Goal: Information Seeking & Learning: Learn about a topic

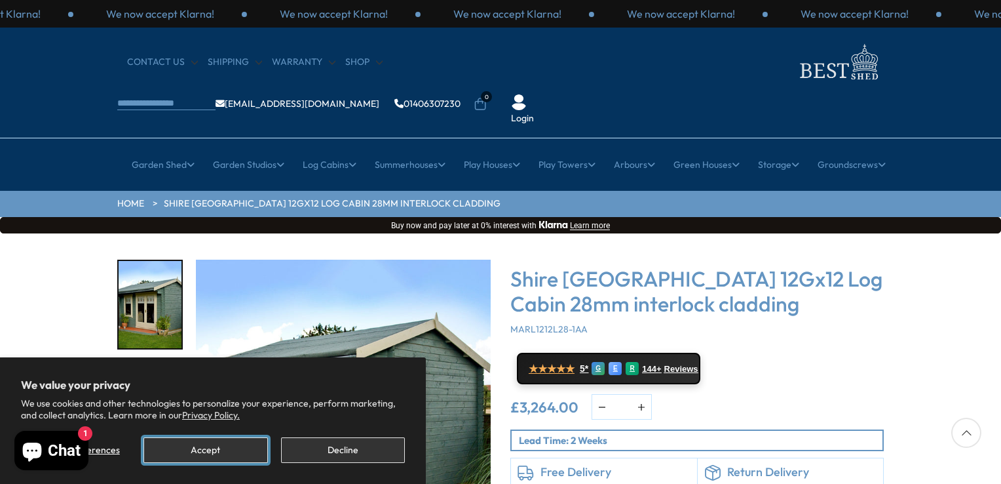
click at [210, 444] on button "Accept" at bounding box center [206, 450] width 124 height 26
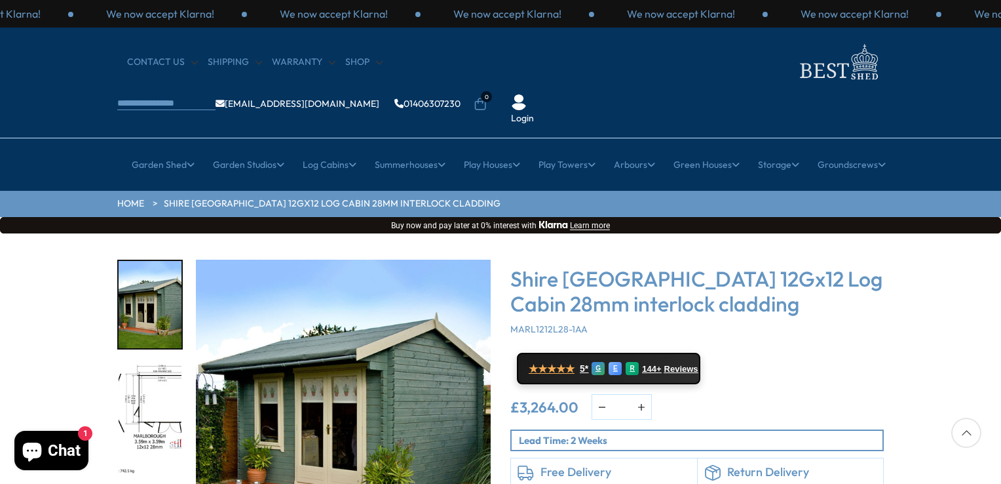
click at [364, 357] on img "1 / 18" at bounding box center [343, 407] width 295 height 295
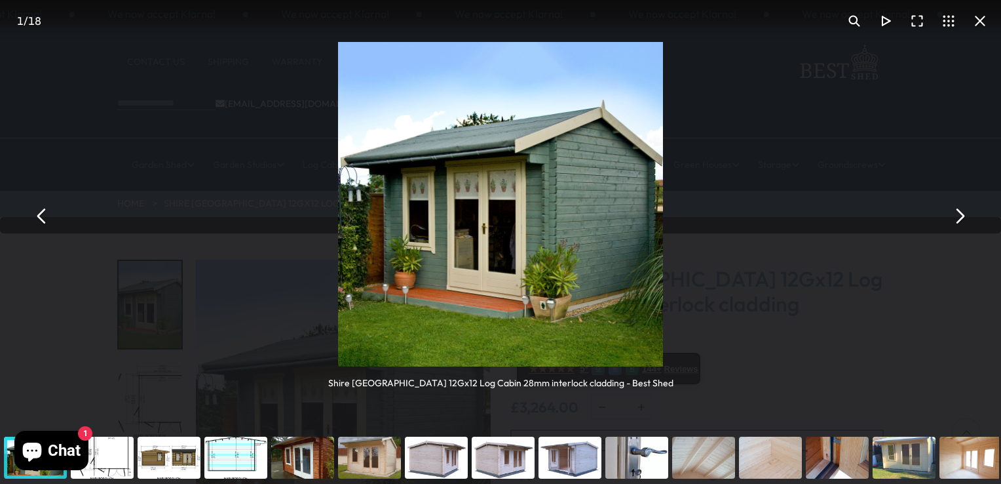
click at [959, 220] on button "You can close this modal content with the ESC key" at bounding box center [959, 215] width 31 height 31
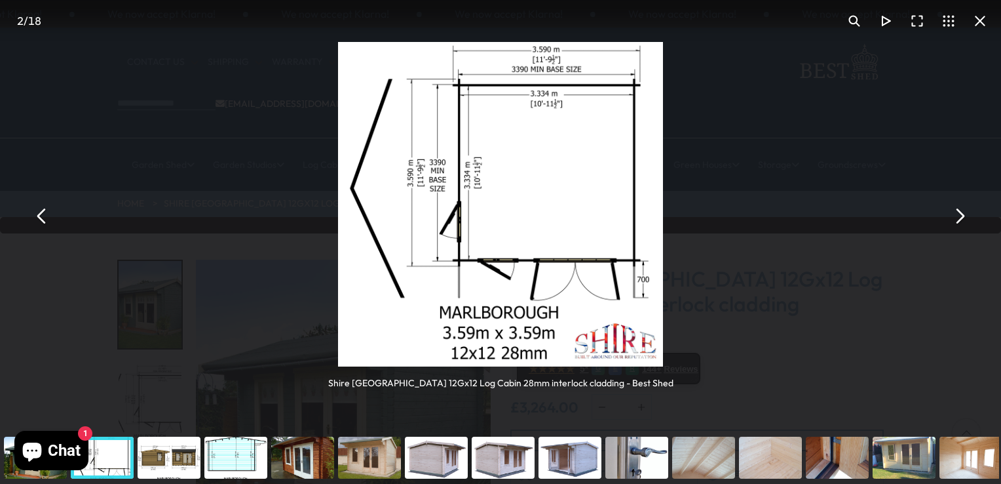
click at [959, 220] on button "You can close this modal content with the ESC key" at bounding box center [959, 215] width 31 height 31
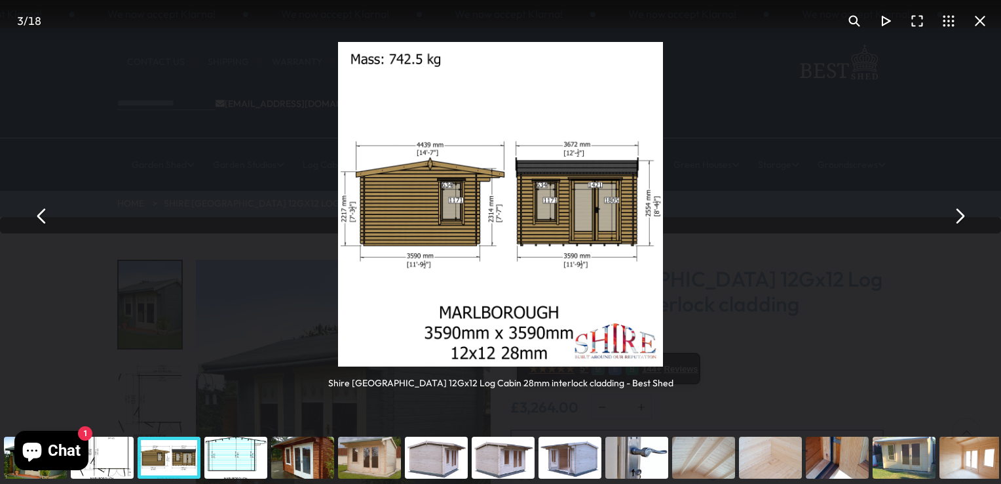
click at [959, 220] on button "You can close this modal content with the ESC key" at bounding box center [959, 215] width 31 height 31
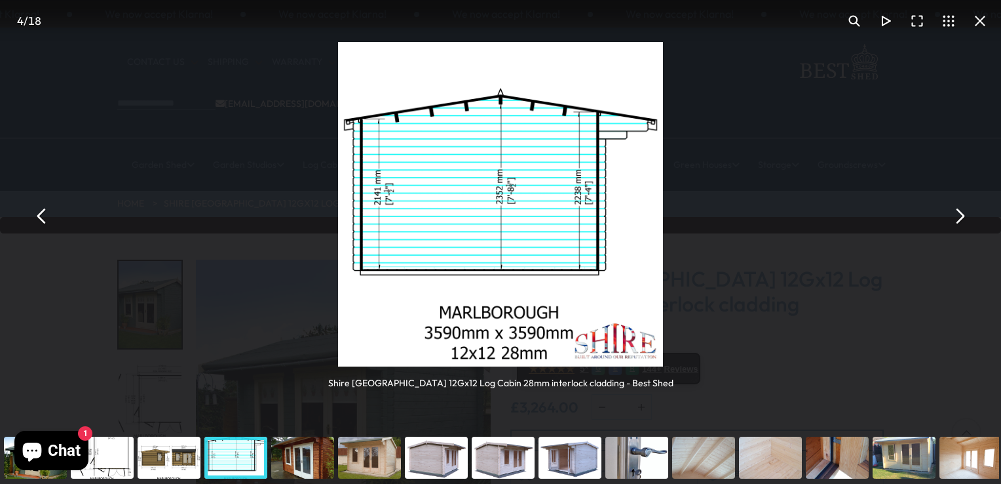
click at [959, 220] on button "You can close this modal content with the ESC key" at bounding box center [959, 215] width 31 height 31
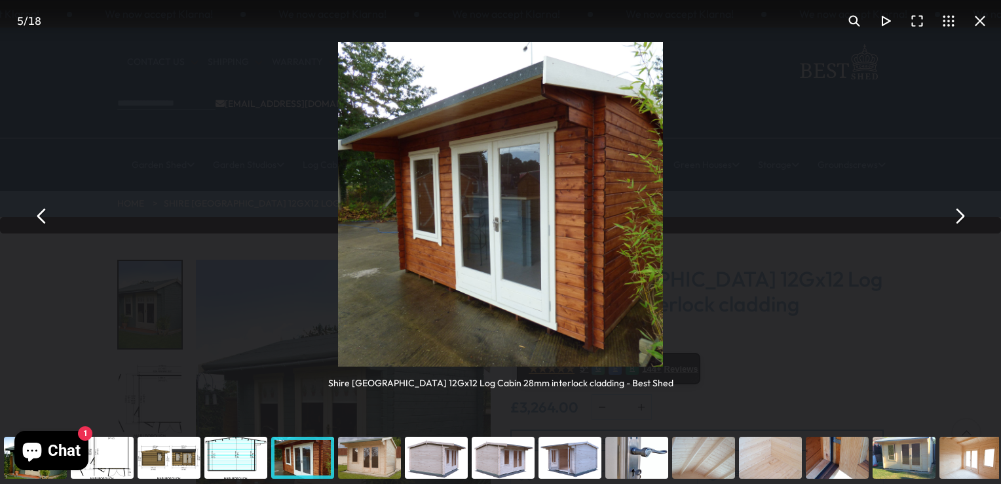
click at [959, 220] on button "You can close this modal content with the ESC key" at bounding box center [959, 215] width 31 height 31
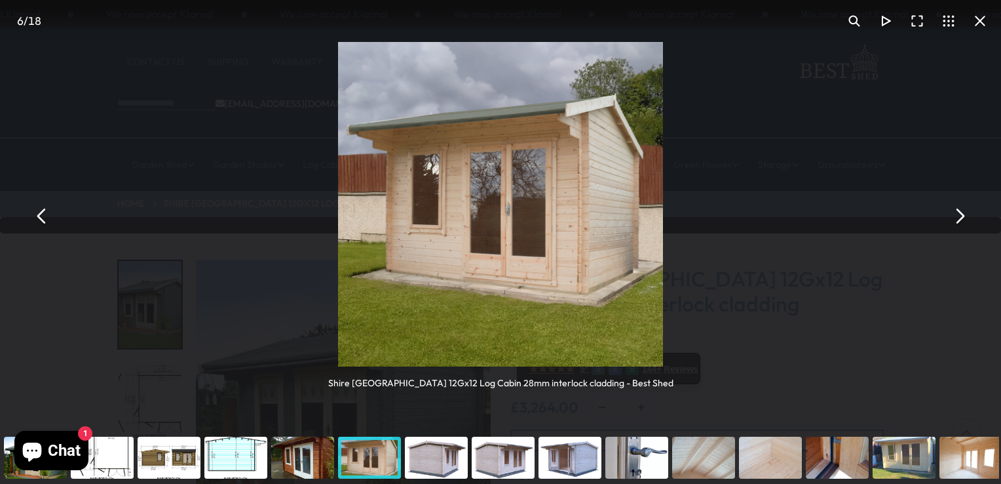
click at [959, 220] on button "You can close this modal content with the ESC key" at bounding box center [959, 215] width 31 height 31
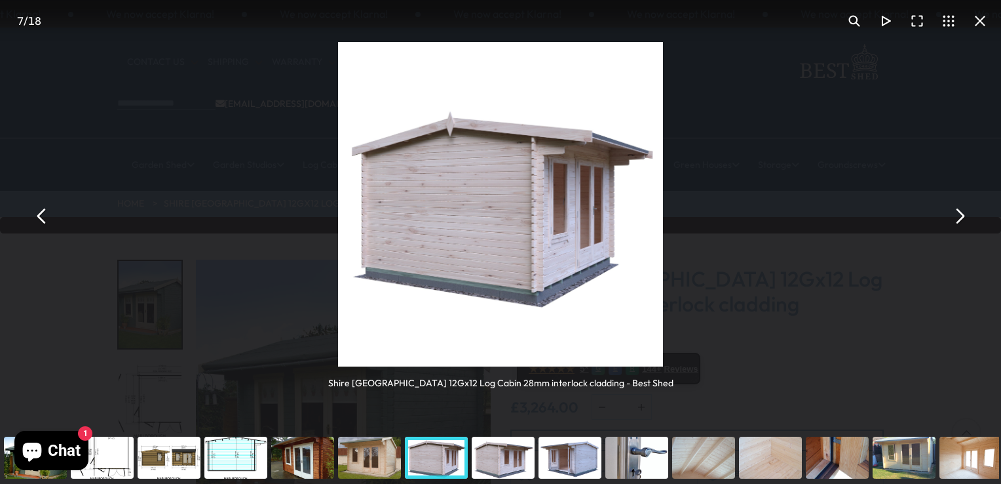
click at [959, 220] on button "You can close this modal content with the ESC key" at bounding box center [959, 215] width 31 height 31
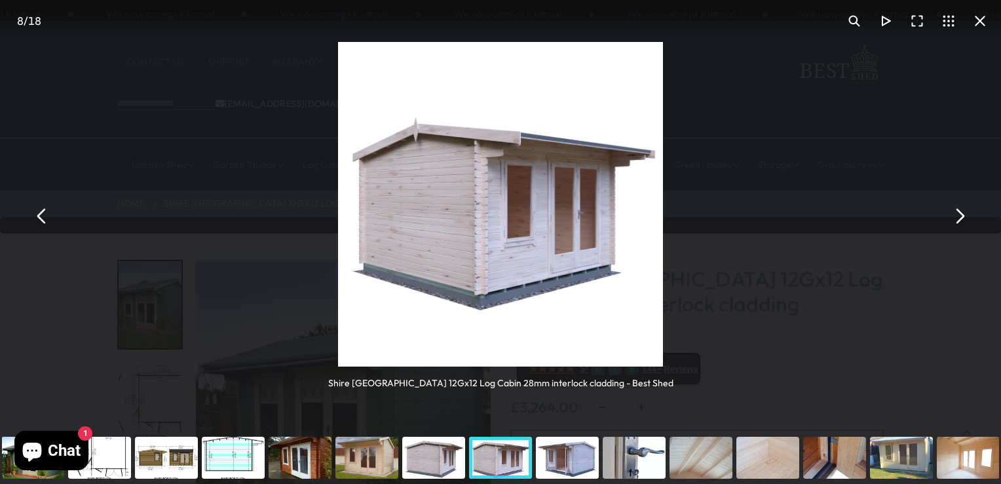
click at [959, 220] on button "You can close this modal content with the ESC key" at bounding box center [959, 215] width 31 height 31
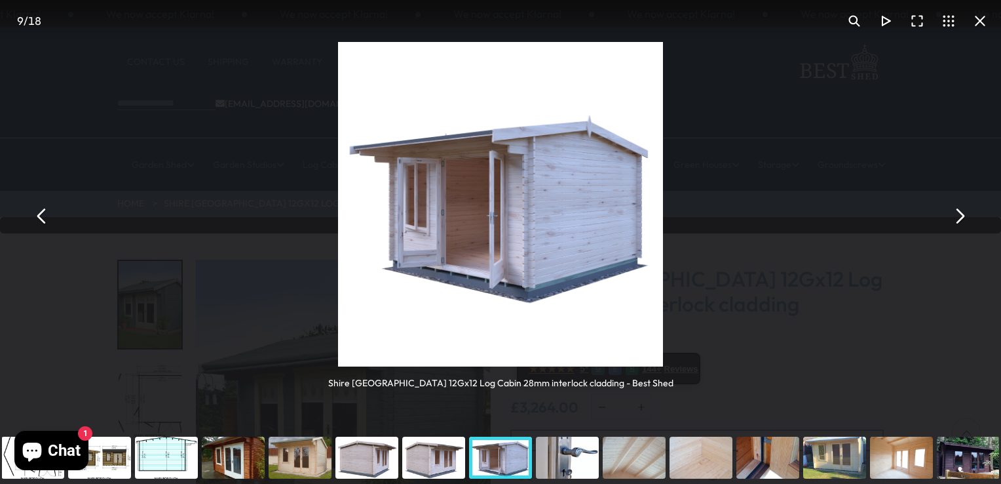
click at [959, 220] on button "You can close this modal content with the ESC key" at bounding box center [959, 215] width 31 height 31
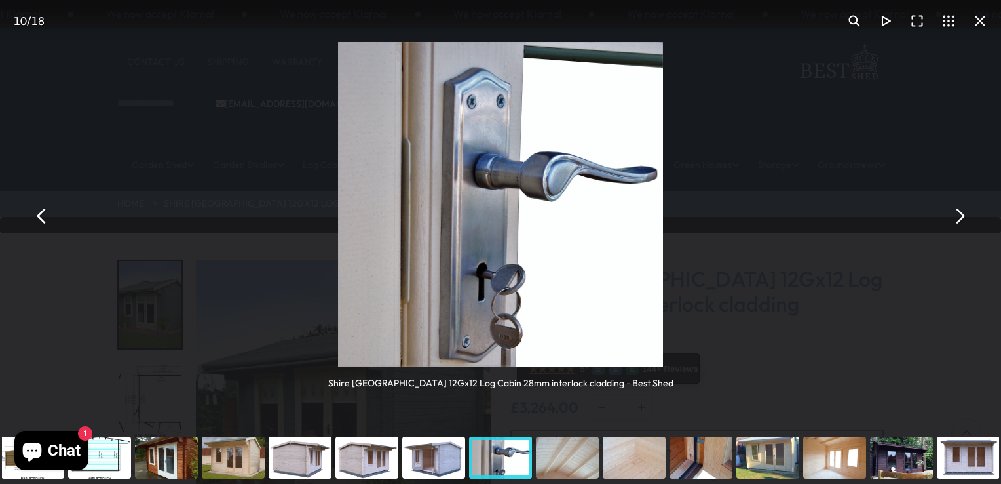
click at [959, 220] on button "You can close this modal content with the ESC key" at bounding box center [959, 215] width 31 height 31
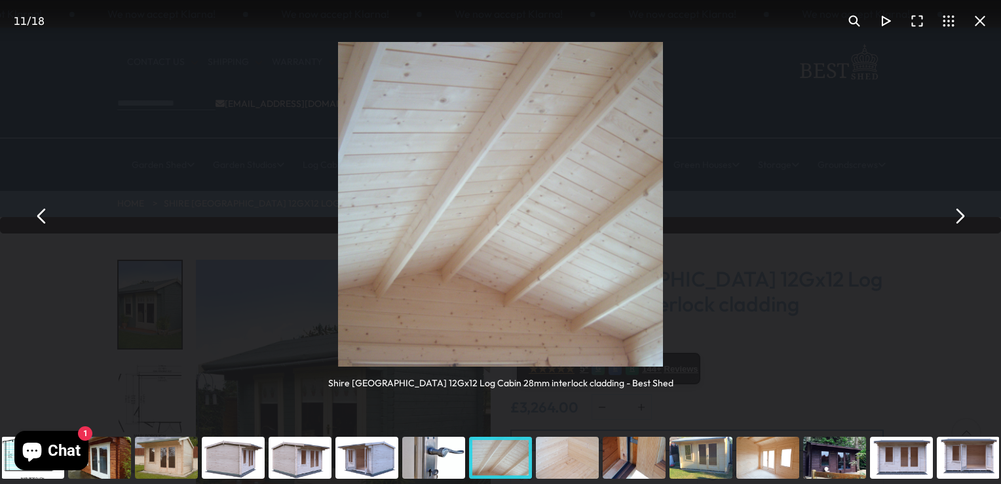
click at [959, 220] on button "You can close this modal content with the ESC key" at bounding box center [959, 215] width 31 height 31
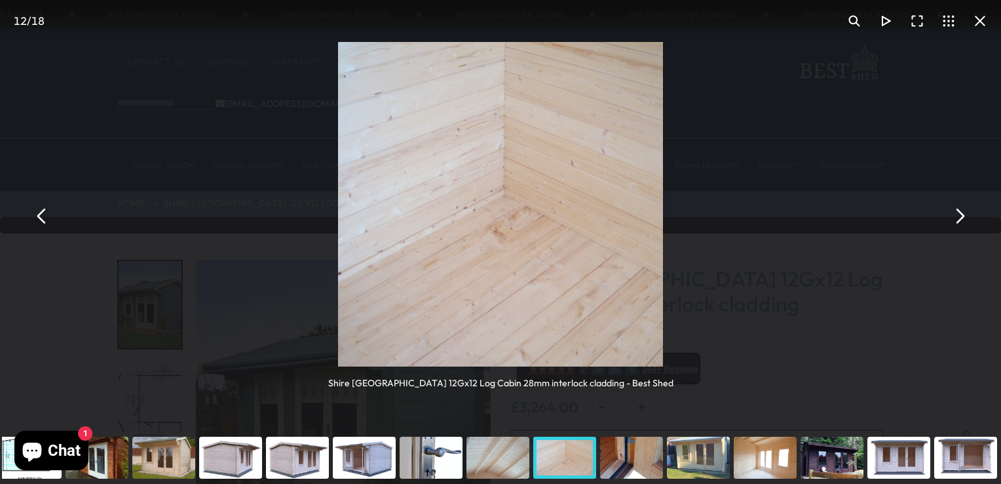
click at [959, 220] on button "You can close this modal content with the ESC key" at bounding box center [959, 215] width 31 height 31
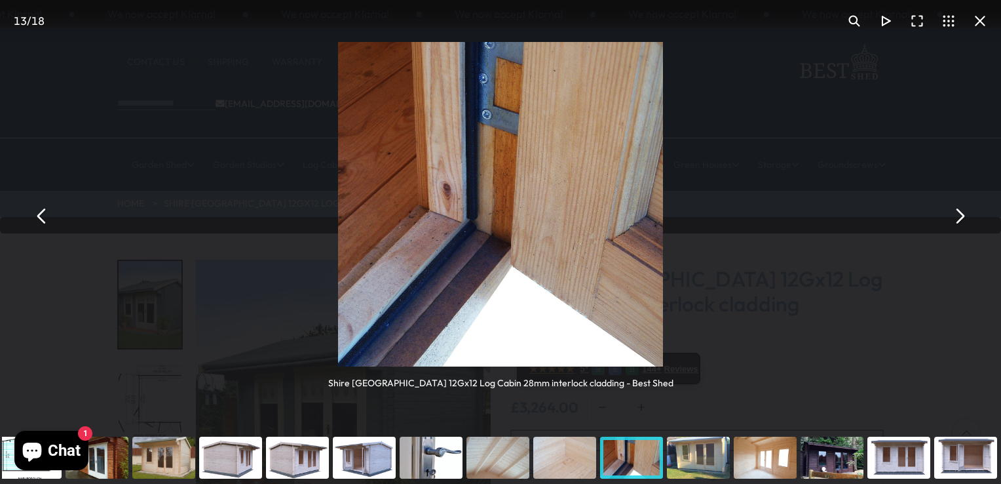
click at [959, 220] on button "You can close this modal content with the ESC key" at bounding box center [959, 215] width 31 height 31
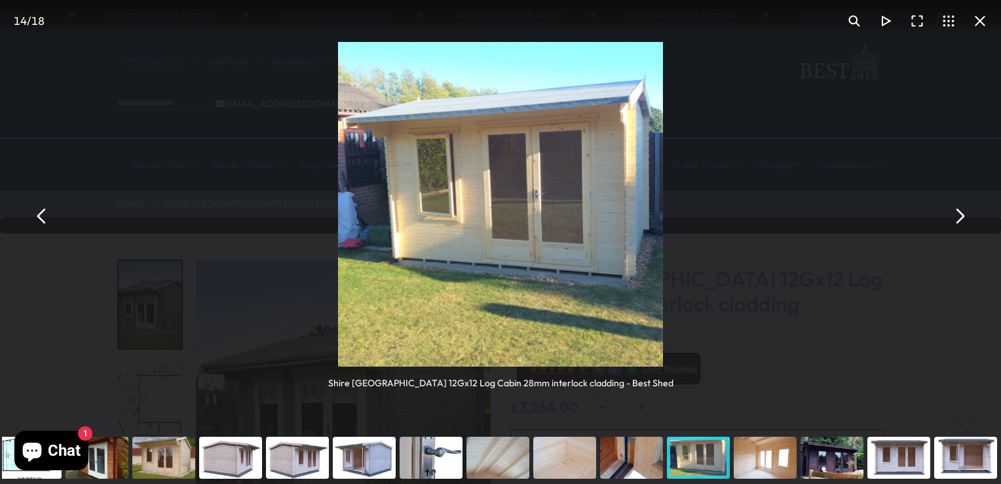
click at [959, 220] on button "You can close this modal content with the ESC key" at bounding box center [959, 215] width 31 height 31
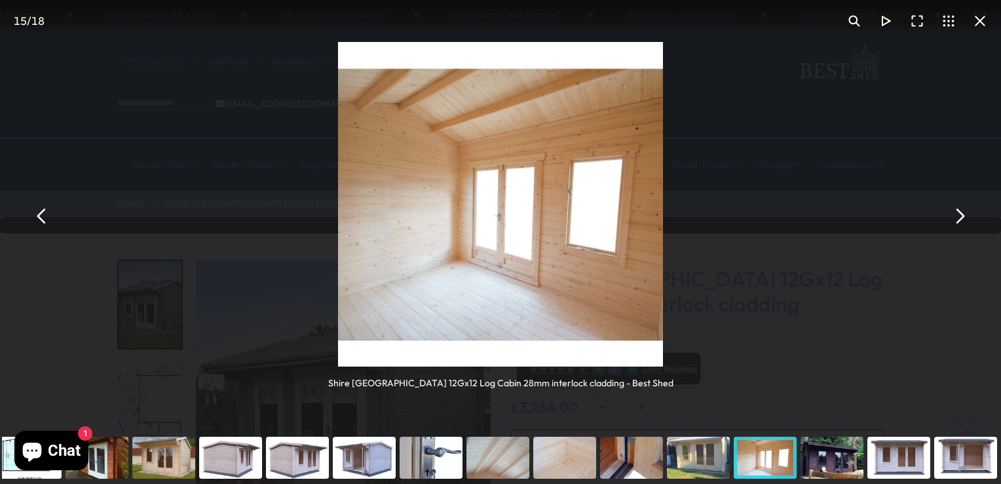
click at [959, 220] on button "You can close this modal content with the ESC key" at bounding box center [959, 215] width 31 height 31
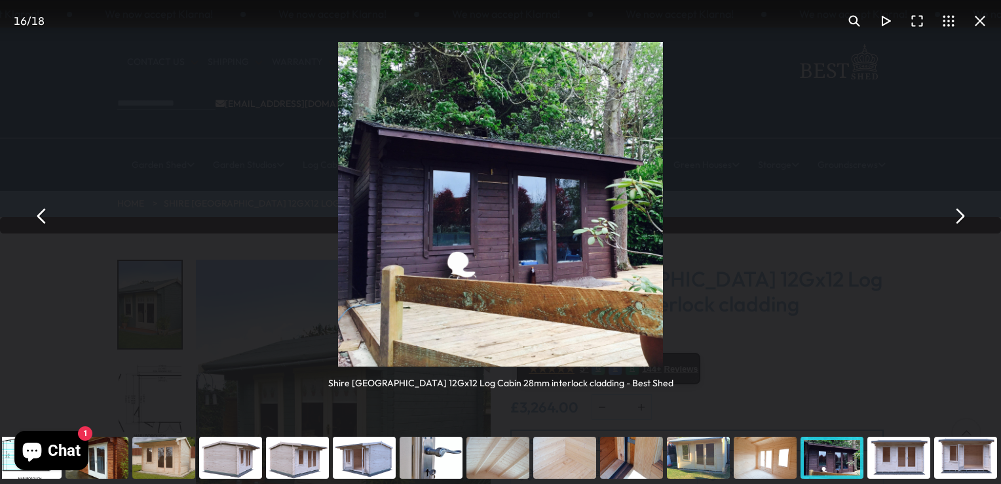
click at [959, 220] on button "You can close this modal content with the ESC key" at bounding box center [959, 215] width 31 height 31
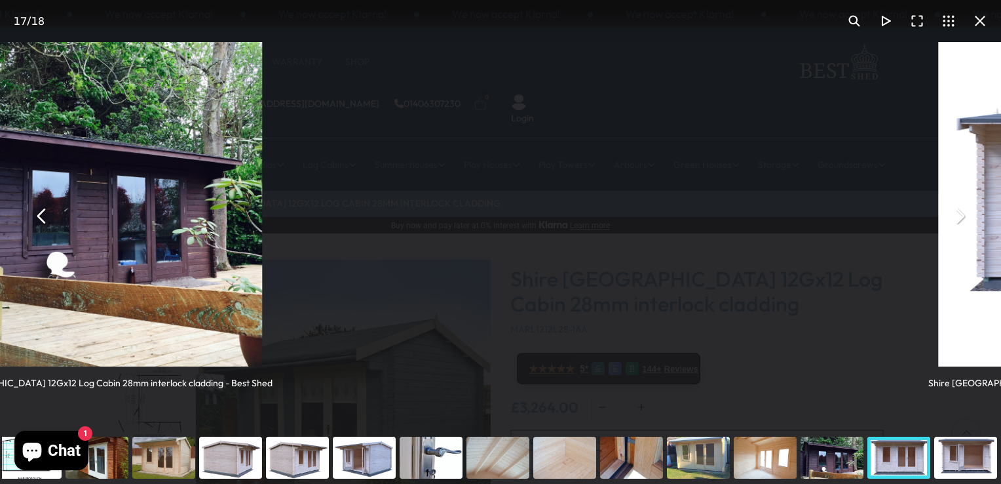
click at [959, 220] on button "You can close this modal content with the ESC key" at bounding box center [959, 215] width 31 height 31
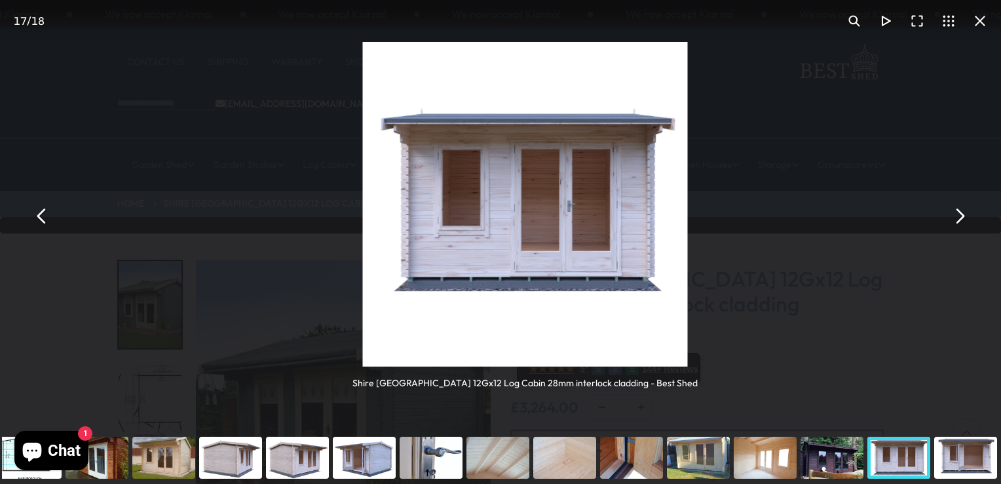
click at [959, 220] on button "You can close this modal content with the ESC key" at bounding box center [959, 215] width 31 height 31
